Goal: Find specific page/section: Find specific page/section

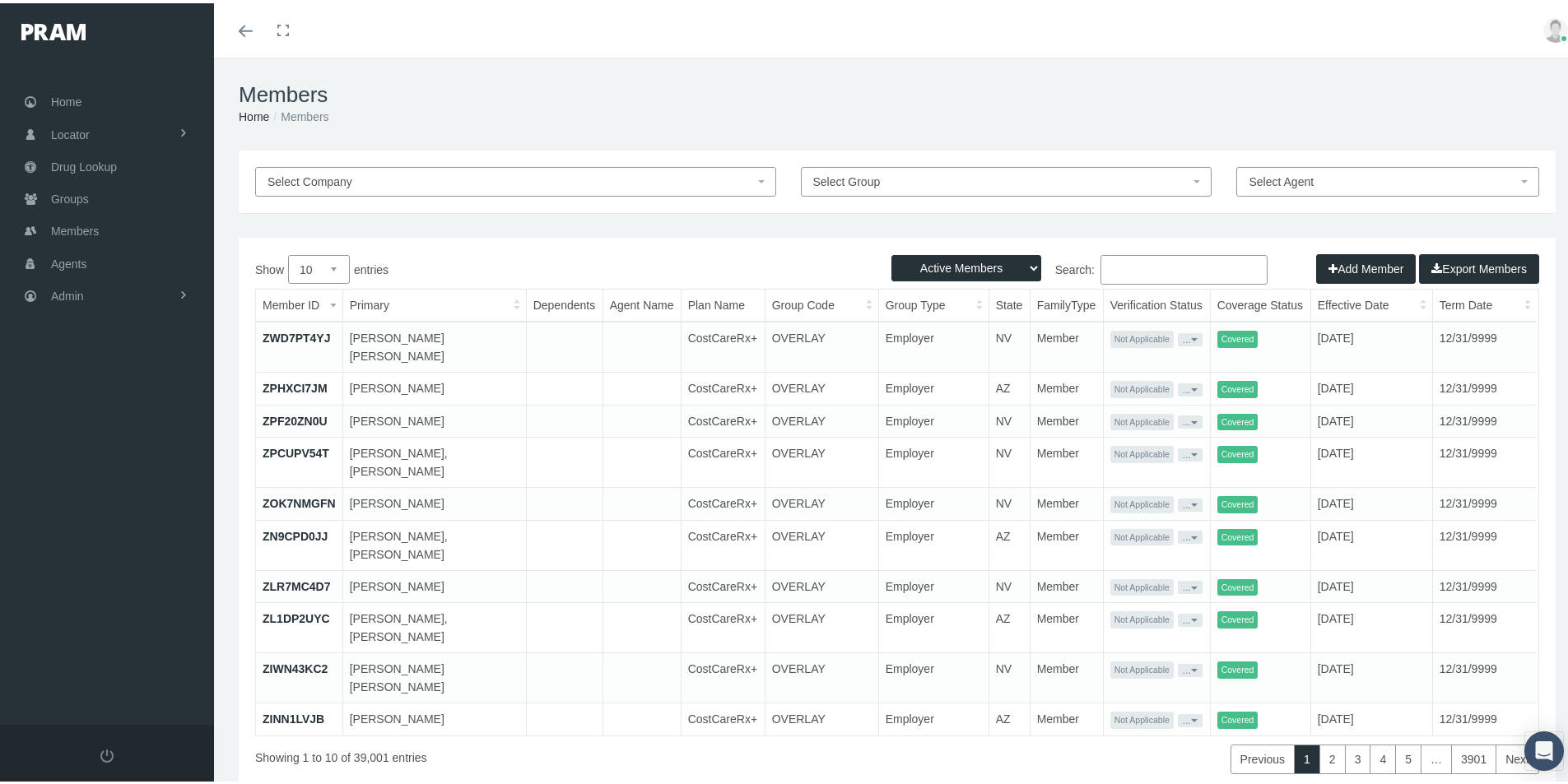
click at [558, 690] on td at bounding box center [565, 674] width 77 height 50
drag, startPoint x: 636, startPoint y: 75, endPoint x: 613, endPoint y: 81, distance: 23.8
click at [636, 75] on div "Members Home Members" at bounding box center [897, 100] width 1367 height 93
click at [1101, 262] on input "Search:" at bounding box center [1184, 267] width 167 height 29
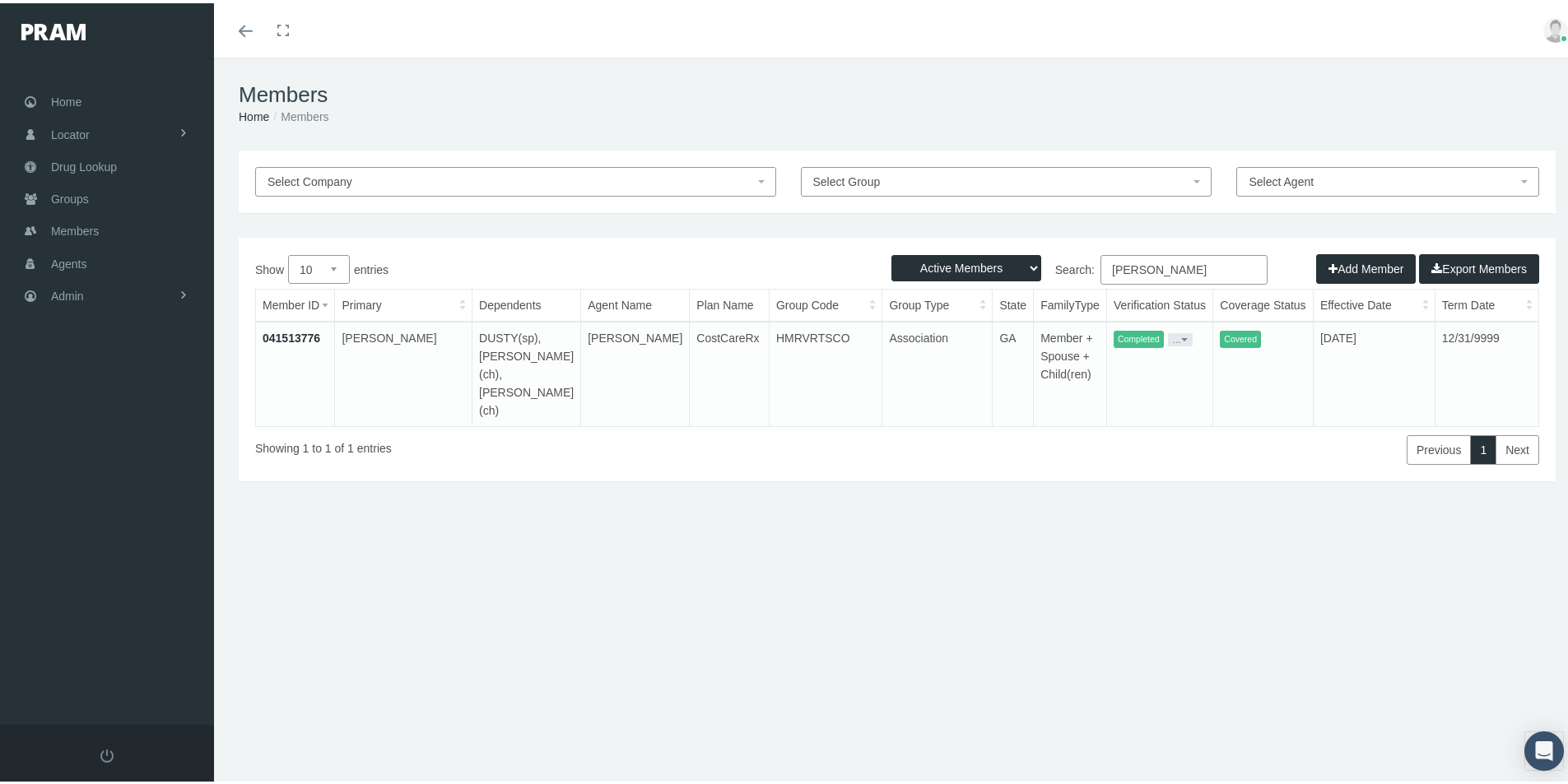
type input "[PERSON_NAME]"
click at [293, 337] on link "041513776" at bounding box center [291, 335] width 58 height 13
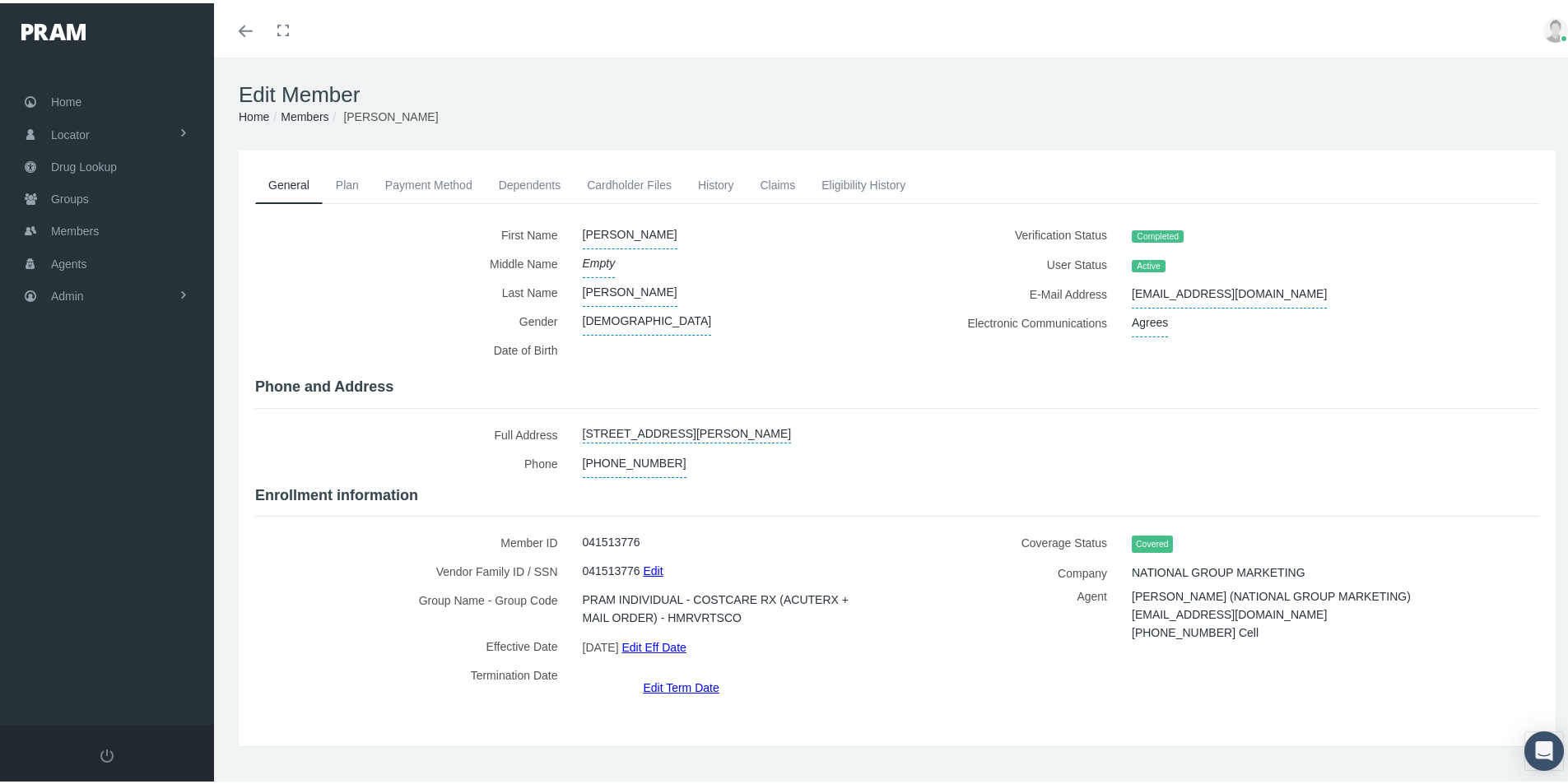
click at [636, 184] on link "Cardholder Files" at bounding box center [628, 182] width 111 height 36
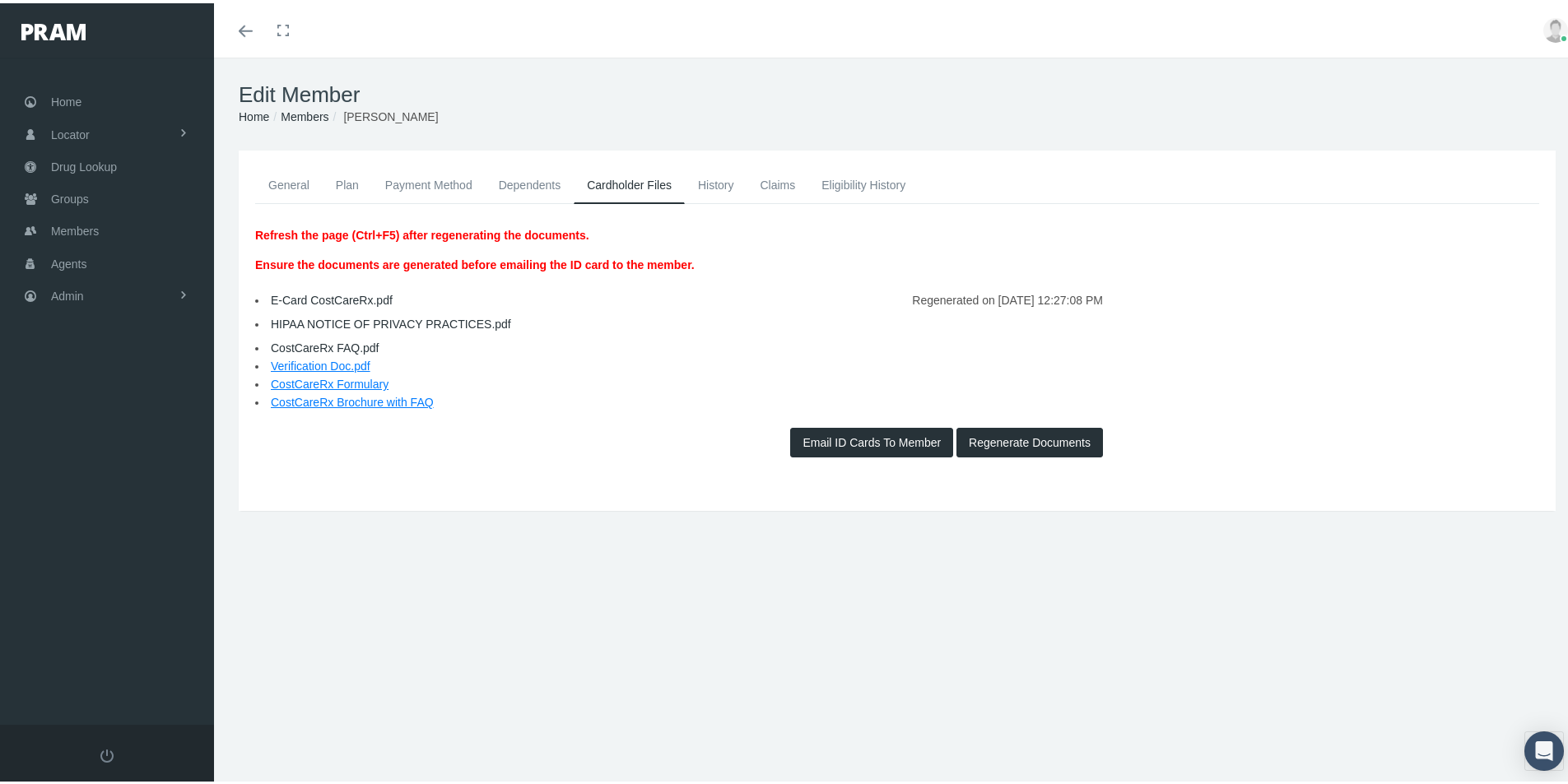
click at [297, 181] on link "General" at bounding box center [289, 182] width 68 height 36
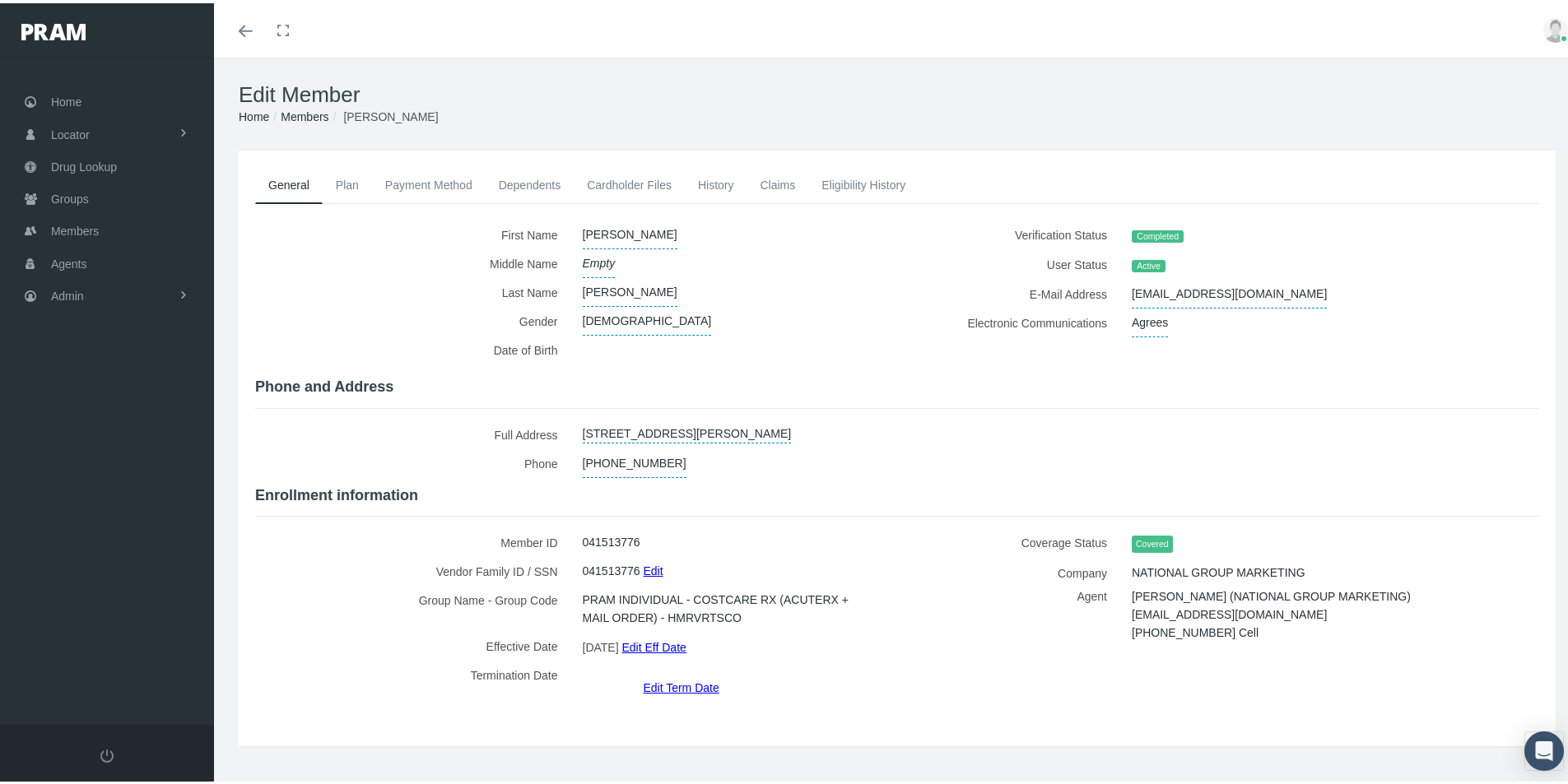
click at [722, 704] on div "General Plan Payment Method Dependents Cardholder Files" at bounding box center [897, 444] width 1325 height 562
